Goal: Information Seeking & Learning: Find specific fact

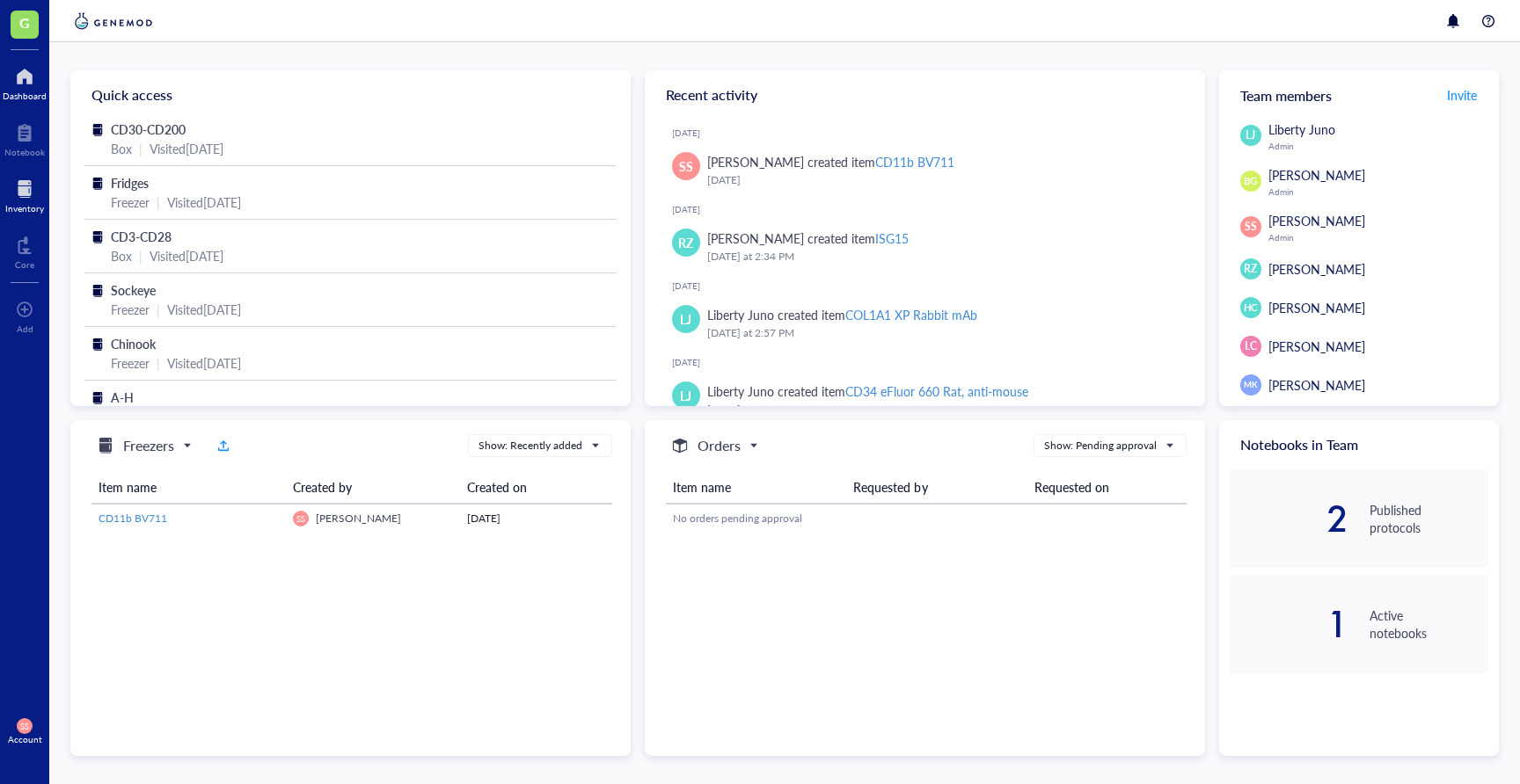
click at [28, 200] on div at bounding box center [24, 189] width 38 height 28
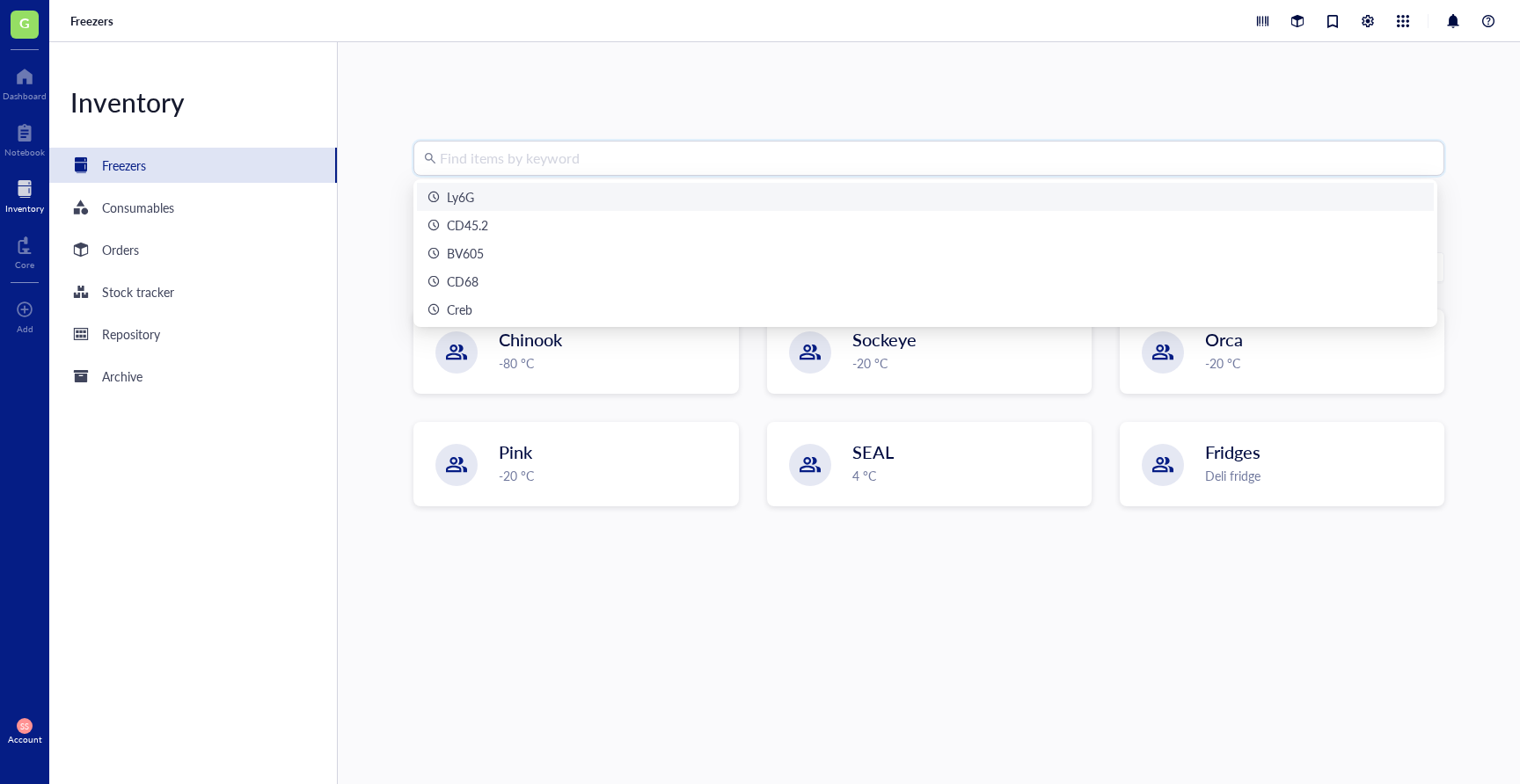
click at [589, 154] on input "search" at bounding box center [936, 158] width 994 height 34
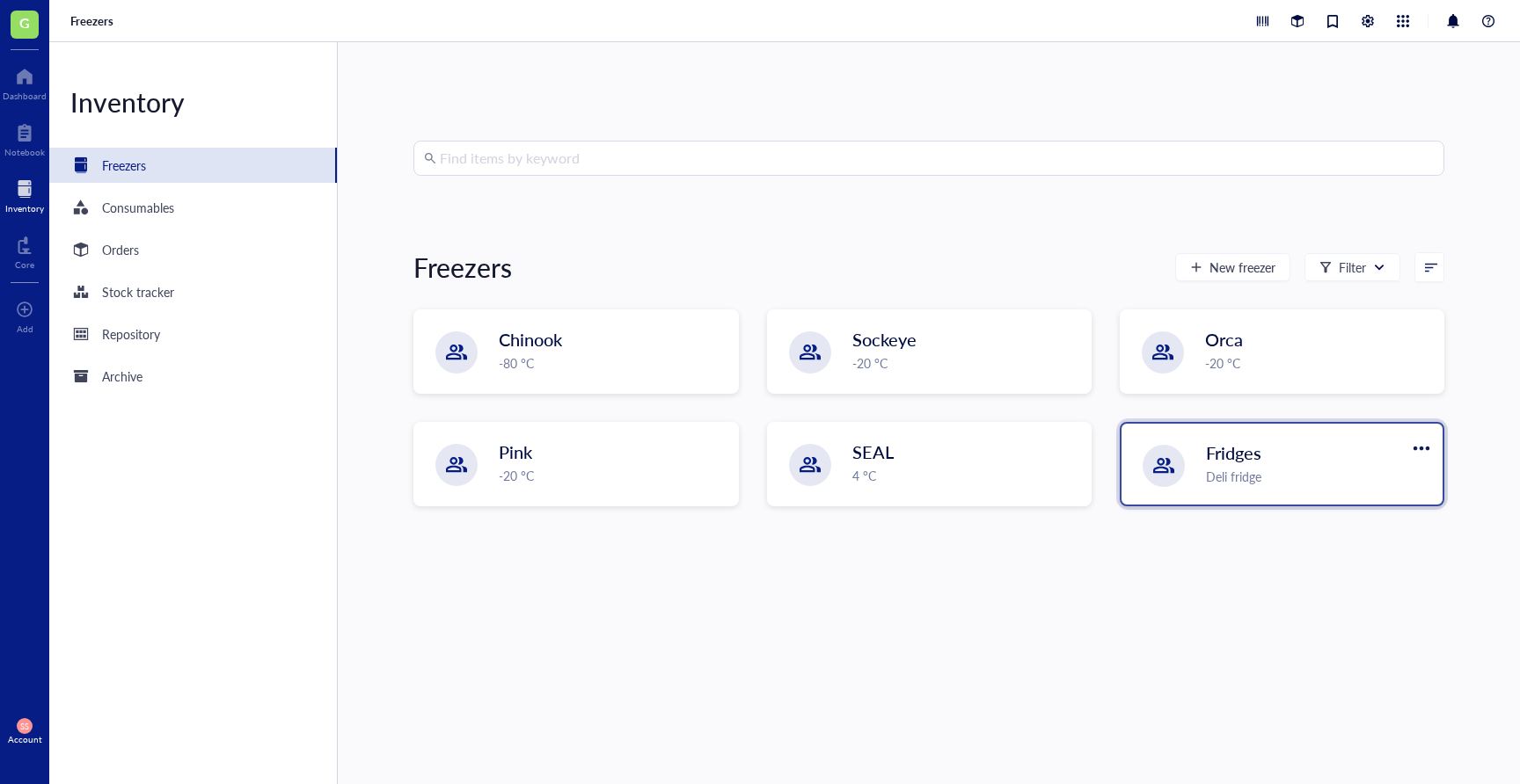
click at [1206, 479] on div "Deli fridge" at bounding box center [1319, 477] width 226 height 20
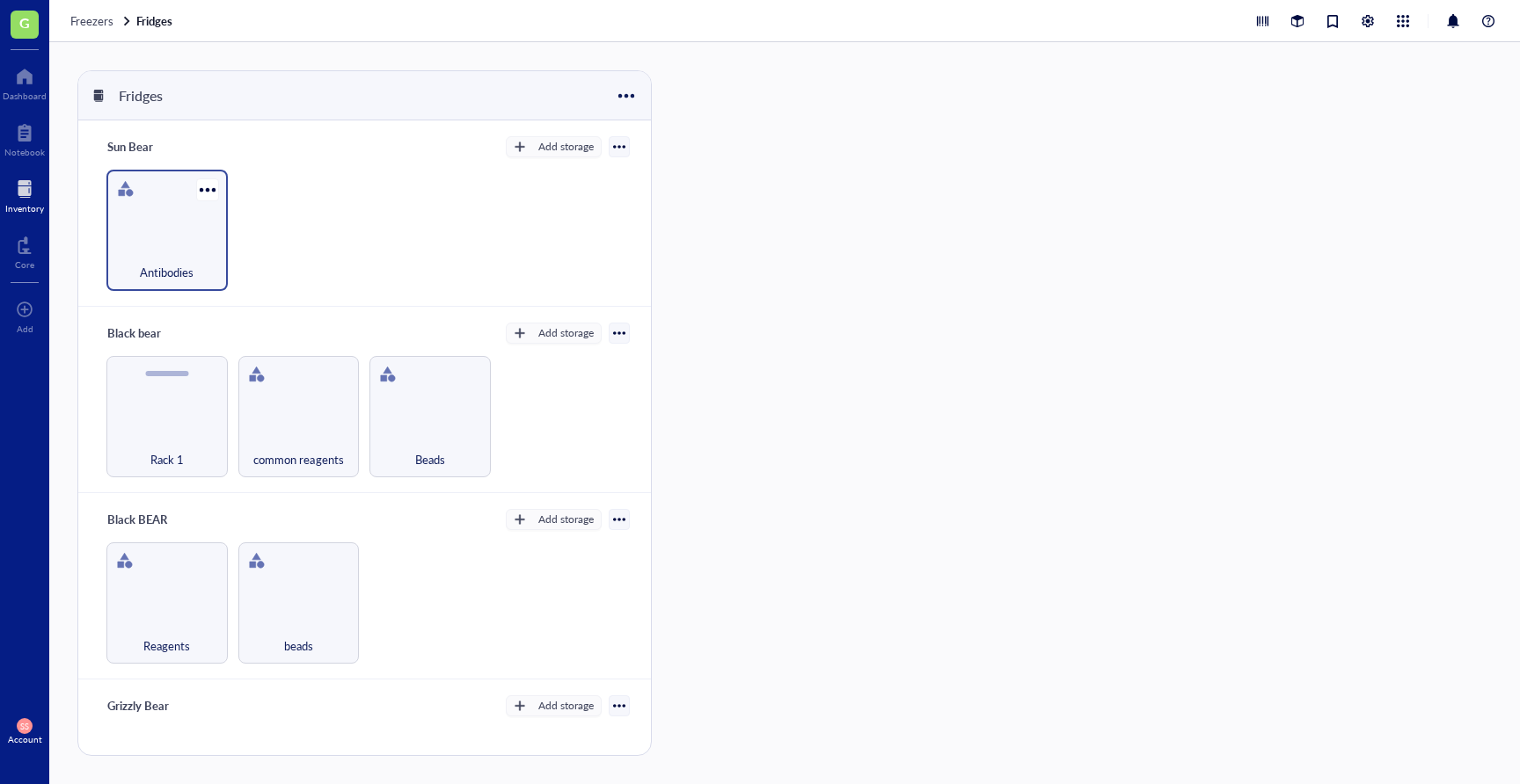
click at [170, 213] on div "Antibodies" at bounding box center [167, 231] width 122 height 121
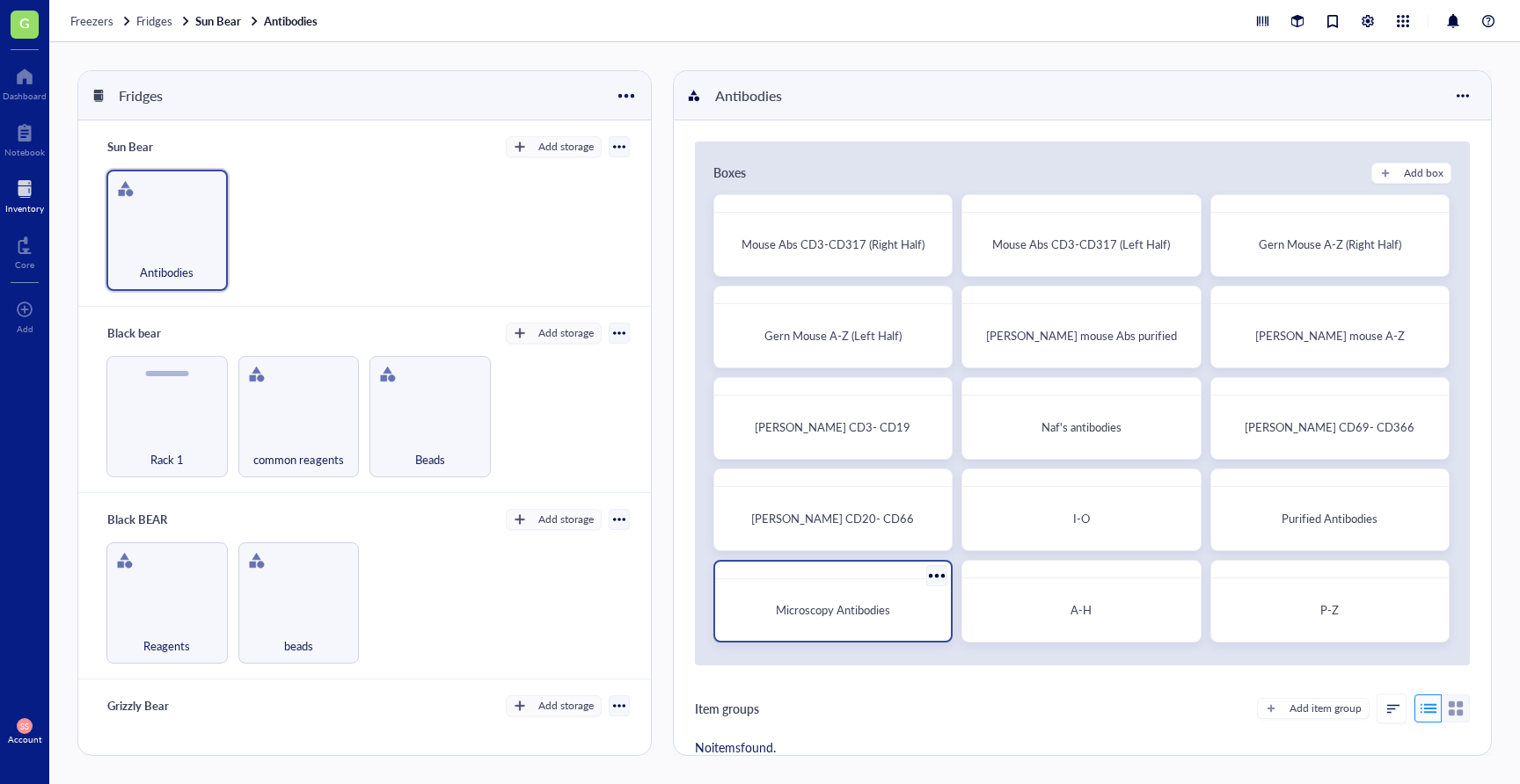
click at [887, 621] on div "Microscopy Antibodies" at bounding box center [833, 610] width 222 height 48
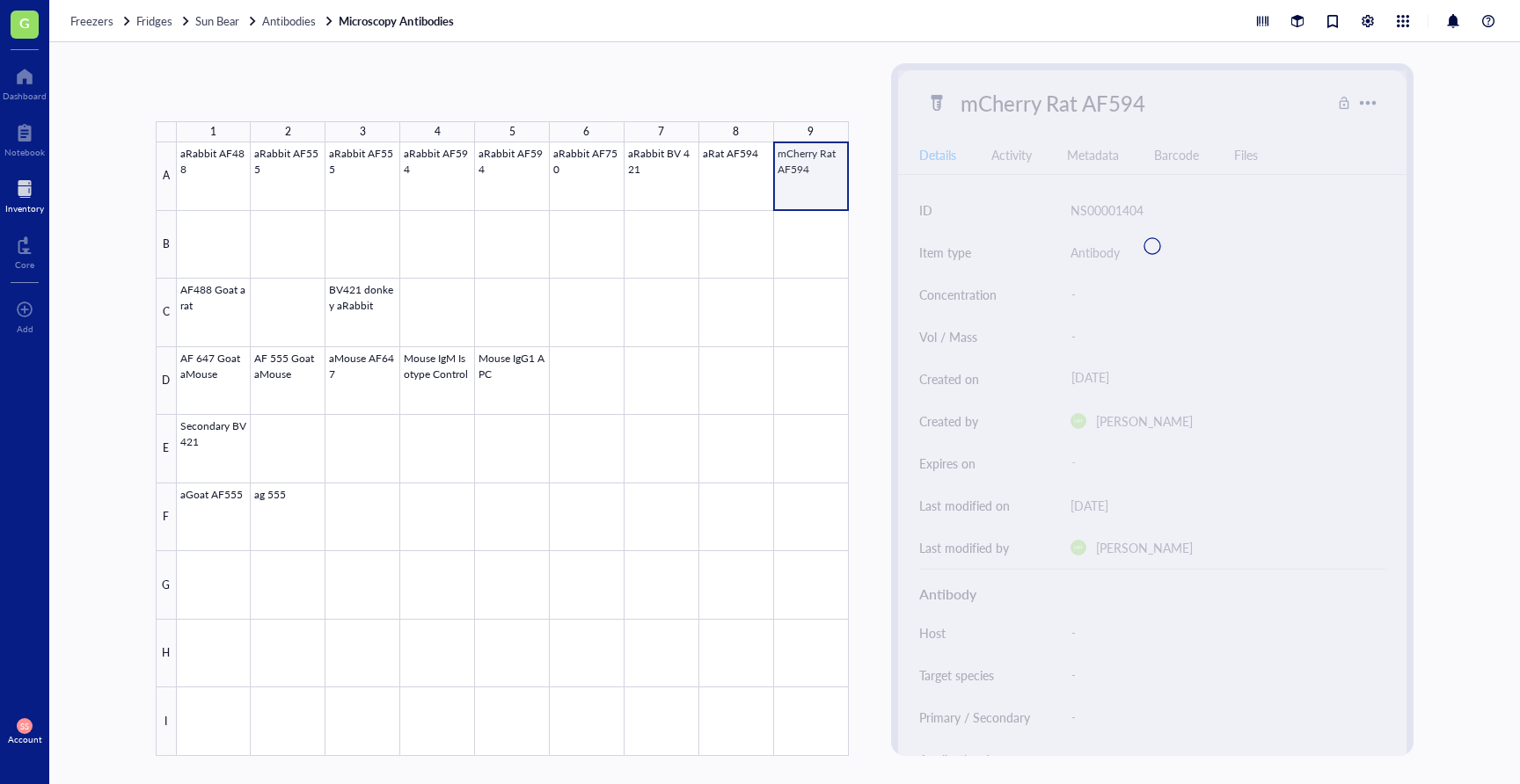
click at [778, 194] on div at bounding box center [512, 449] width 672 height 614
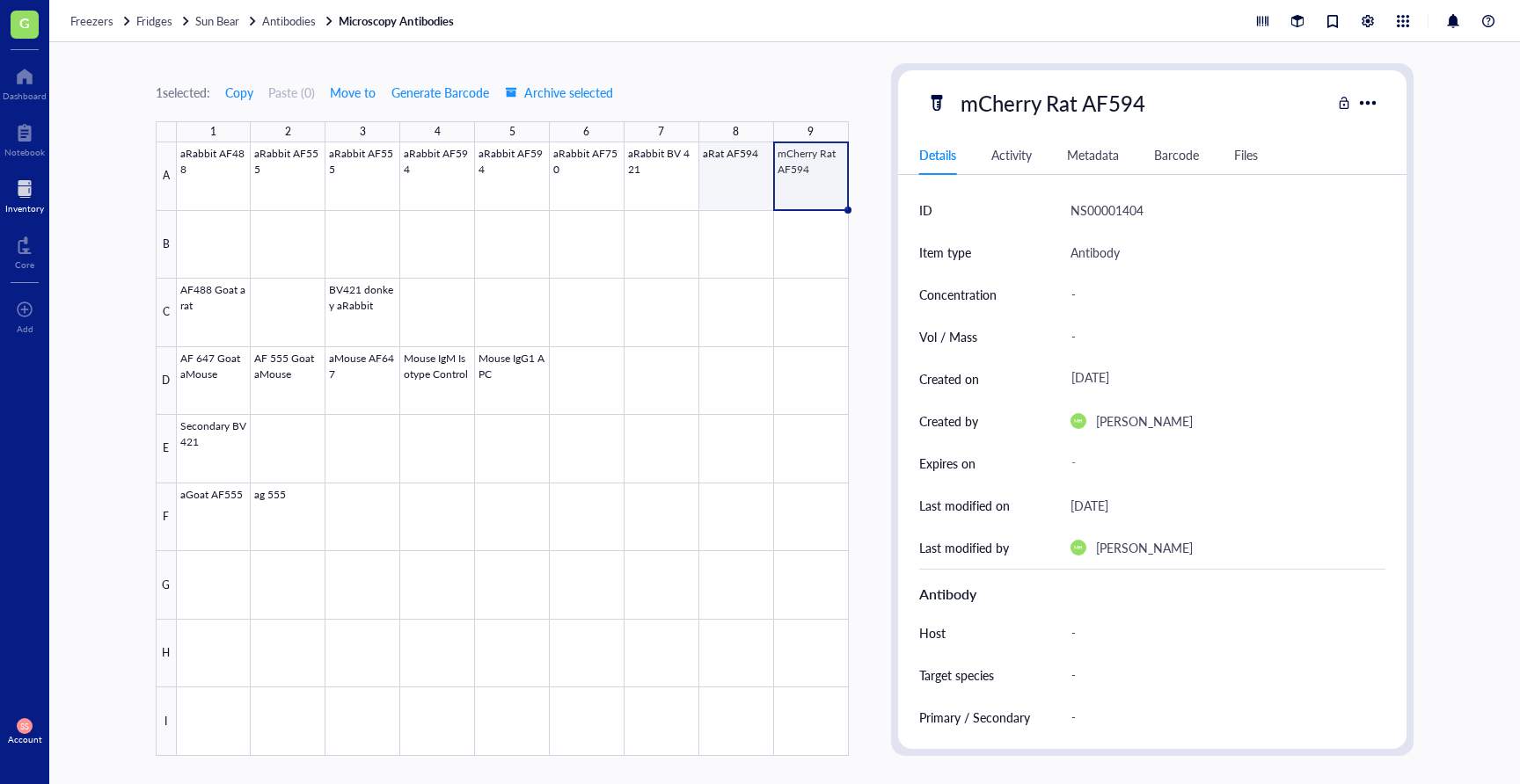
drag, startPoint x: 698, startPoint y: 179, endPoint x: 710, endPoint y: 181, distance: 12.2
click at [698, 179] on div at bounding box center [512, 449] width 672 height 614
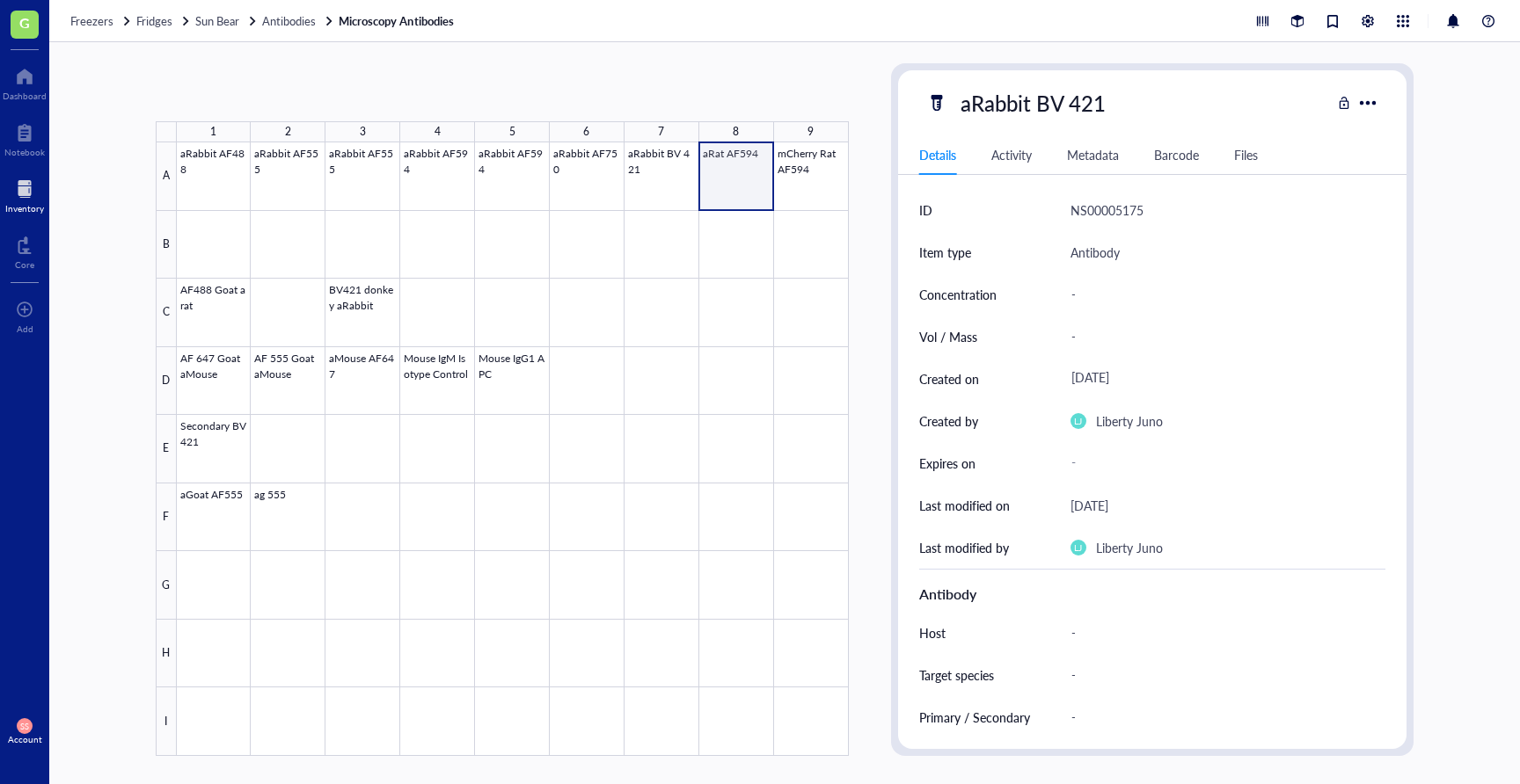
click at [751, 195] on div at bounding box center [512, 449] width 672 height 614
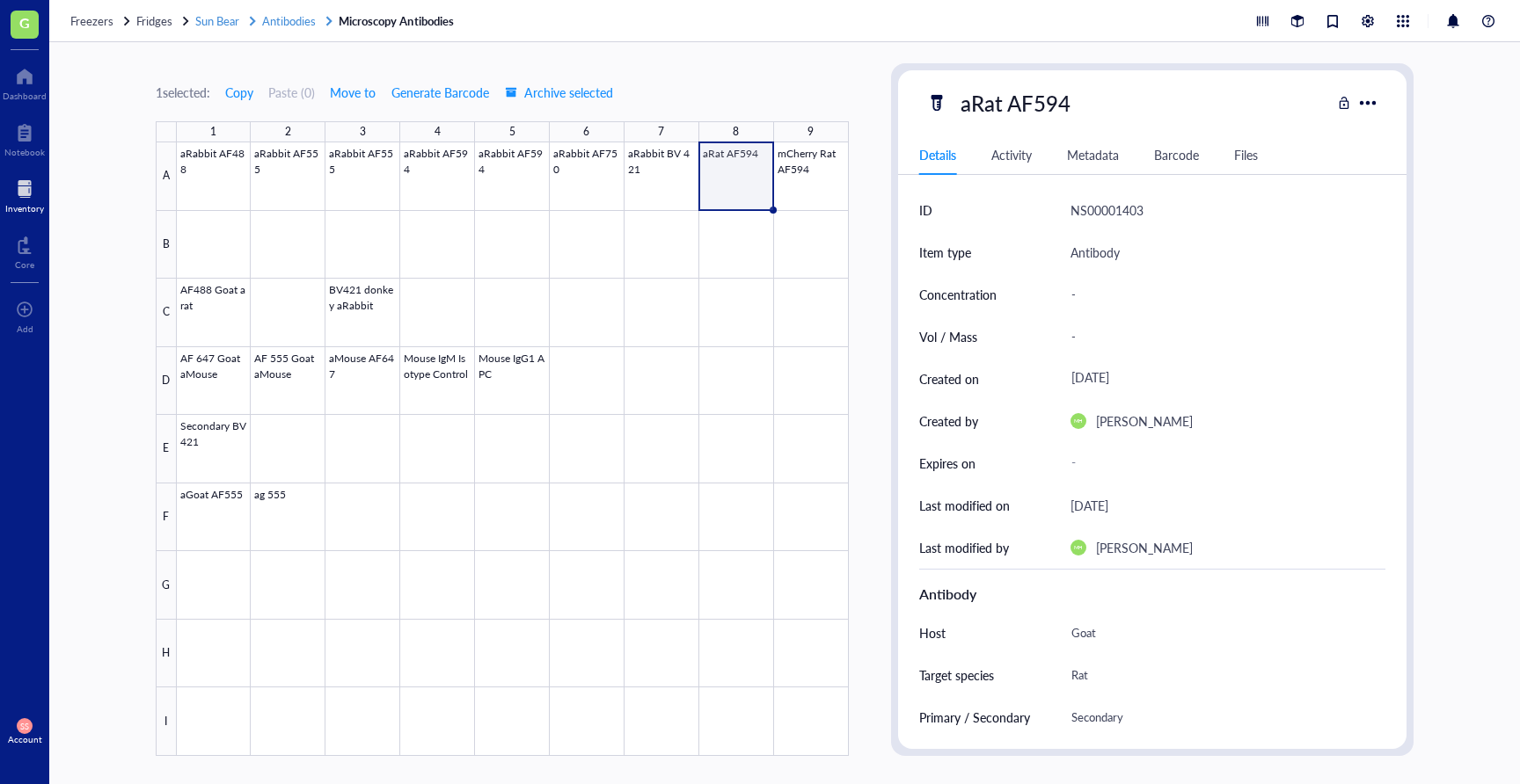
click at [306, 21] on span "Antibodies" at bounding box center [288, 21] width 53 height 17
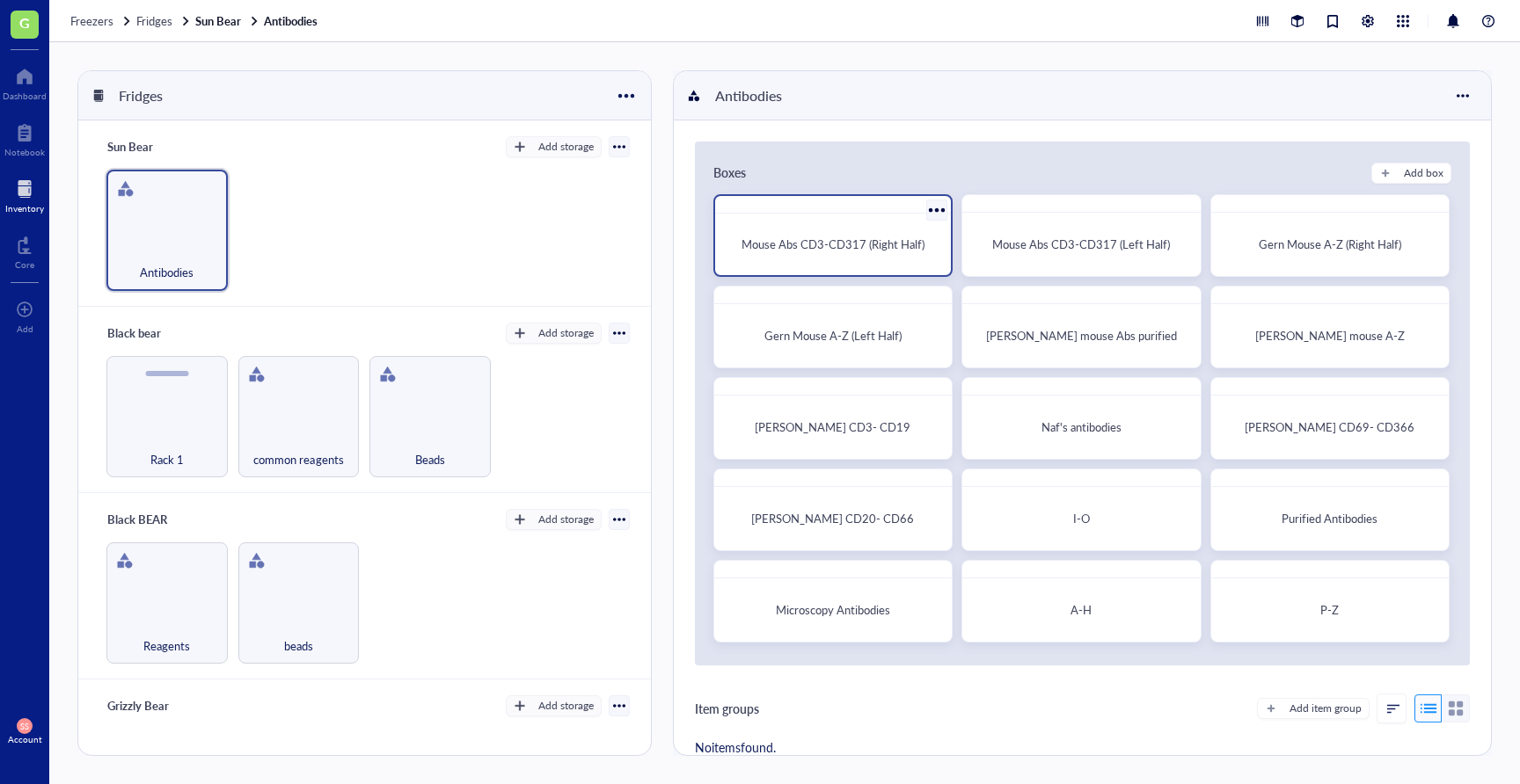
click at [865, 252] on div "Mouse Abs CD3-CD317 (Right Half)" at bounding box center [833, 244] width 208 height 18
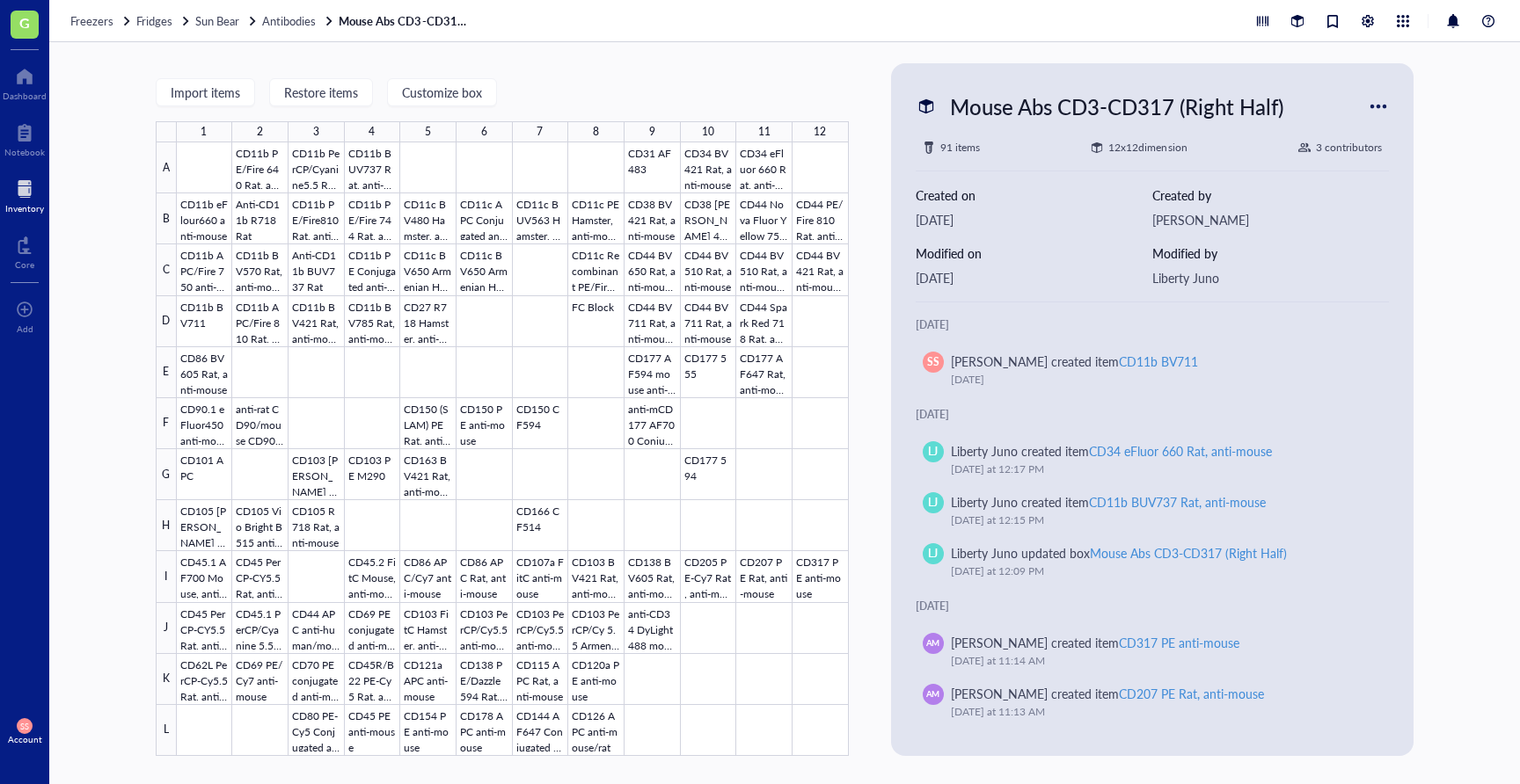
click at [35, 192] on div at bounding box center [24, 189] width 38 height 28
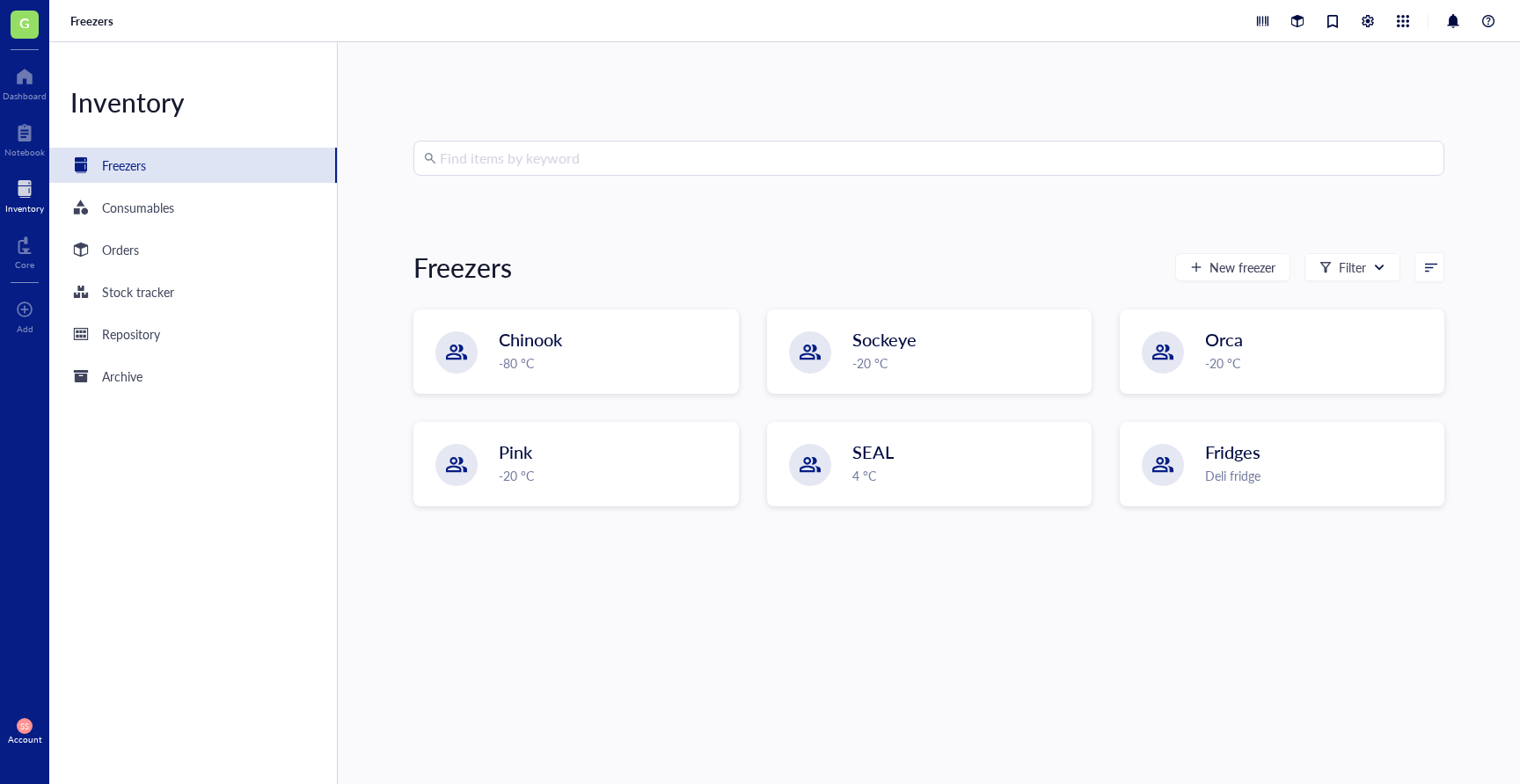
click at [479, 161] on input "search" at bounding box center [936, 158] width 994 height 34
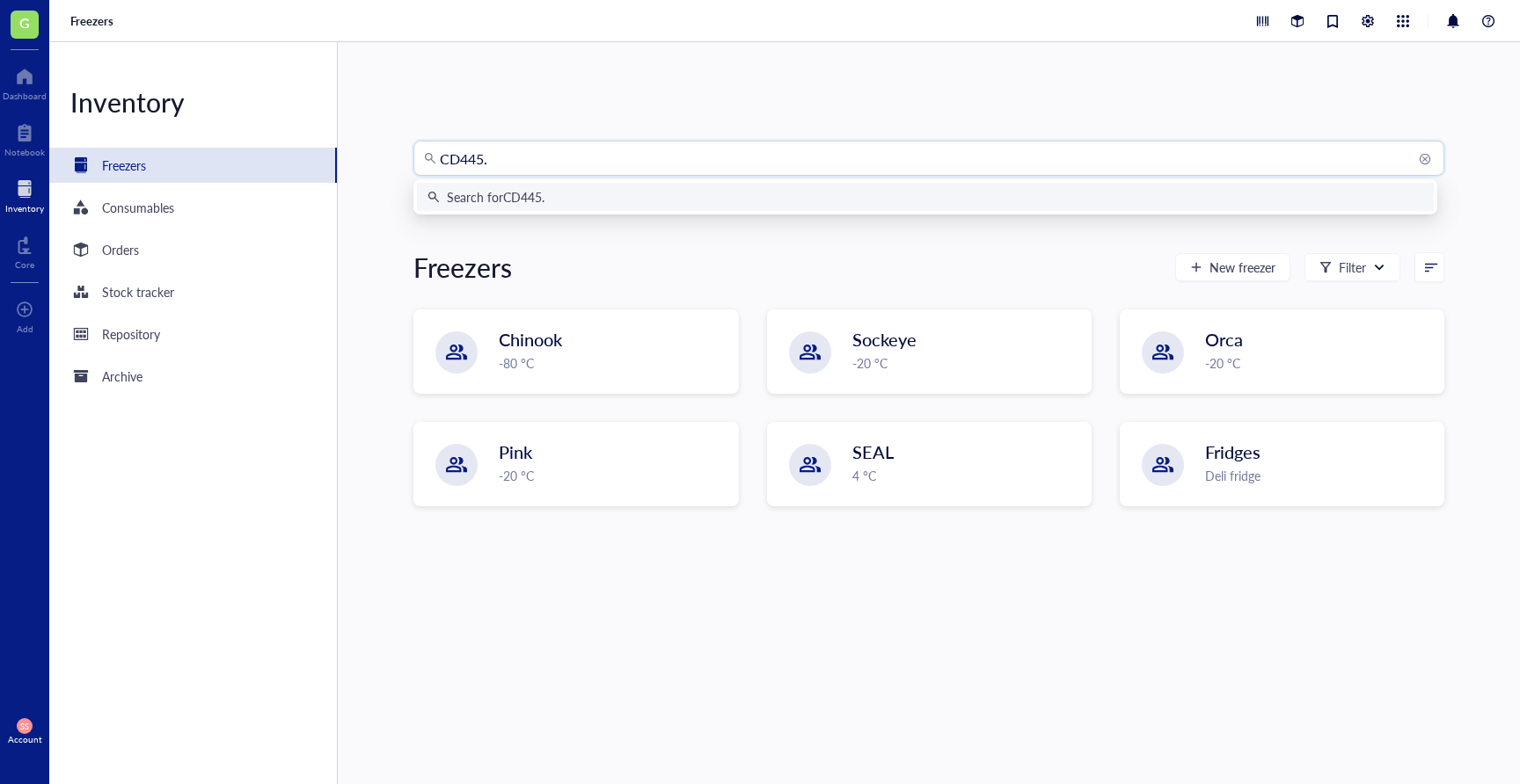
type input "CD445.2"
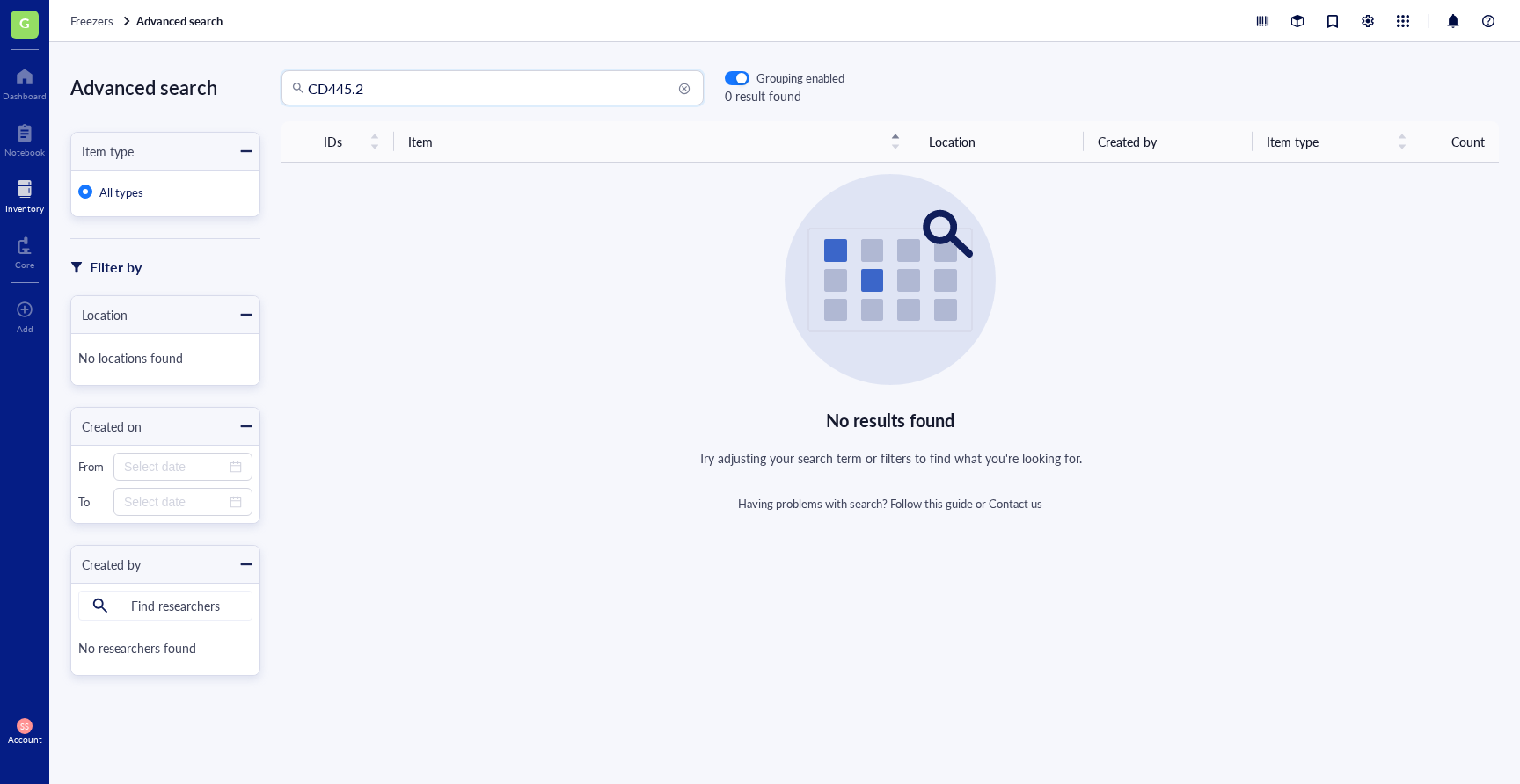
click at [344, 88] on input "CD445.2" at bounding box center [500, 88] width 385 height 34
type input "CD45.2"
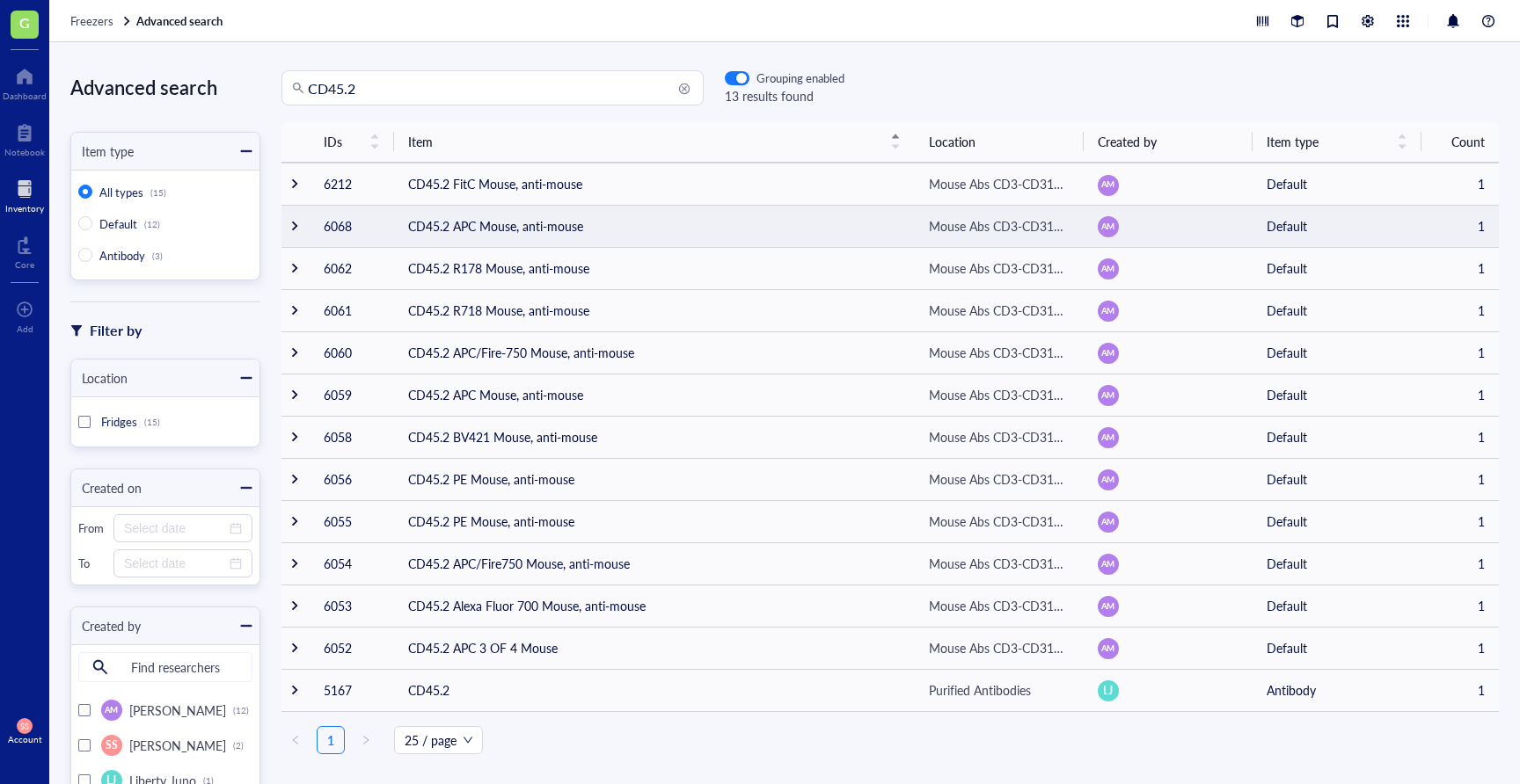
click at [541, 231] on td "CD45.2 APC Mouse, anti-mouse" at bounding box center [654, 225] width 521 height 42
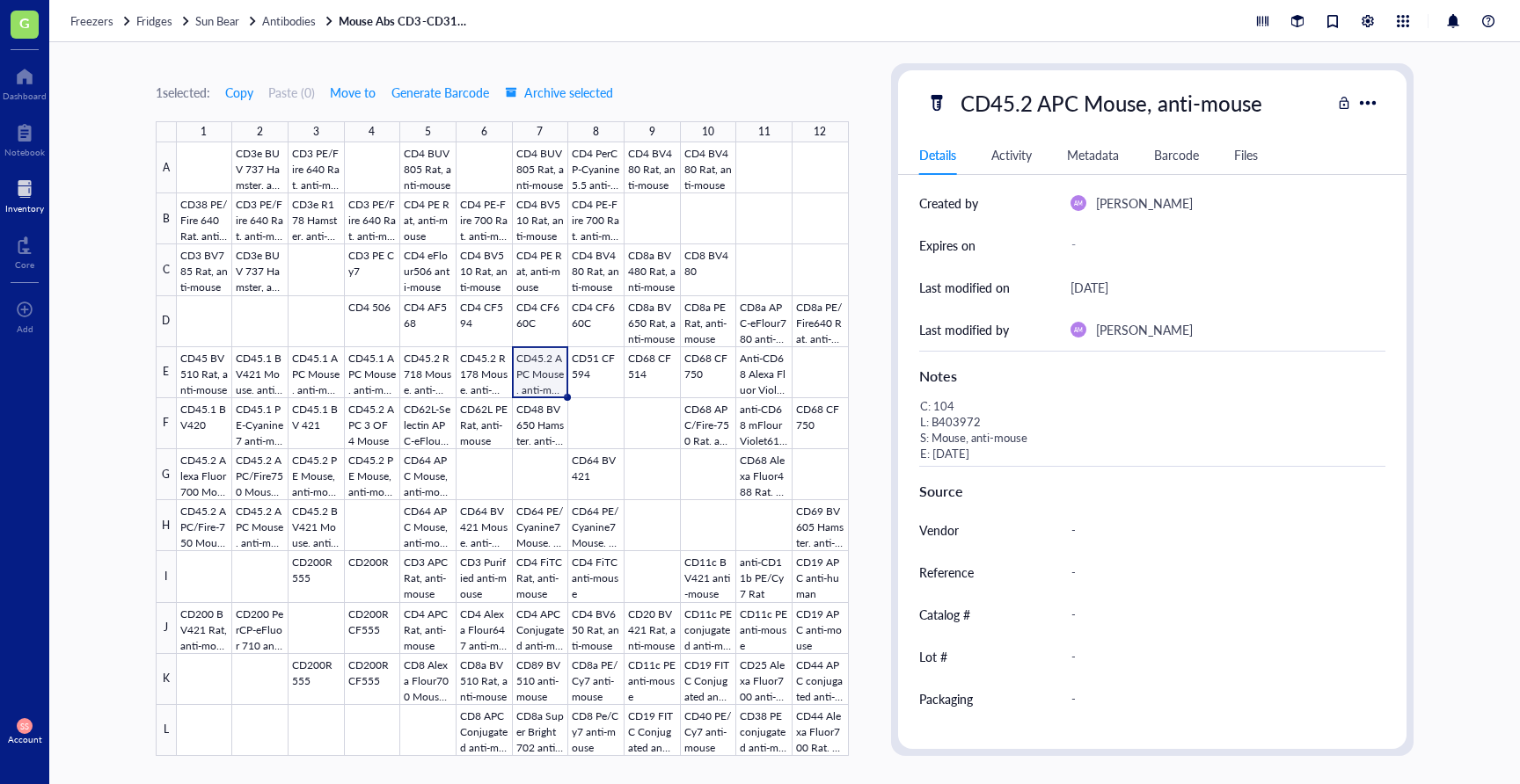
scroll to position [246, 0]
